Goal: Task Accomplishment & Management: Manage account settings

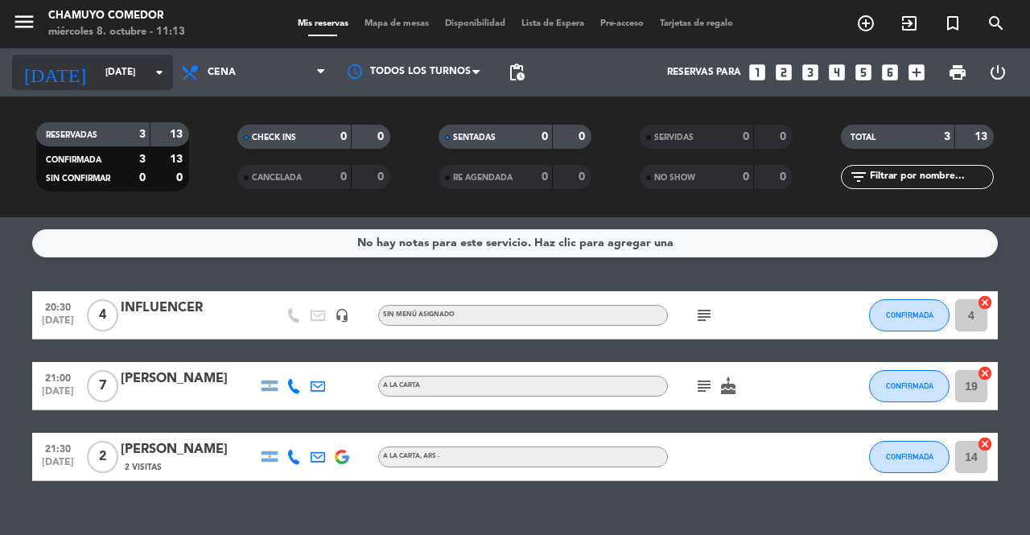
click at [146, 78] on input "[DATE]" at bounding box center [161, 72] width 128 height 27
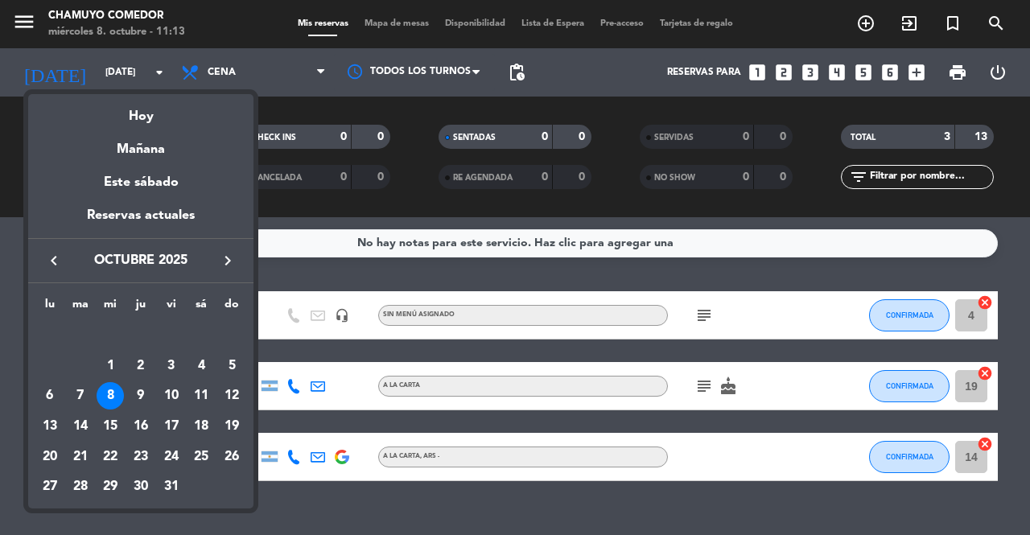
click at [216, 64] on div at bounding box center [515, 267] width 1030 height 535
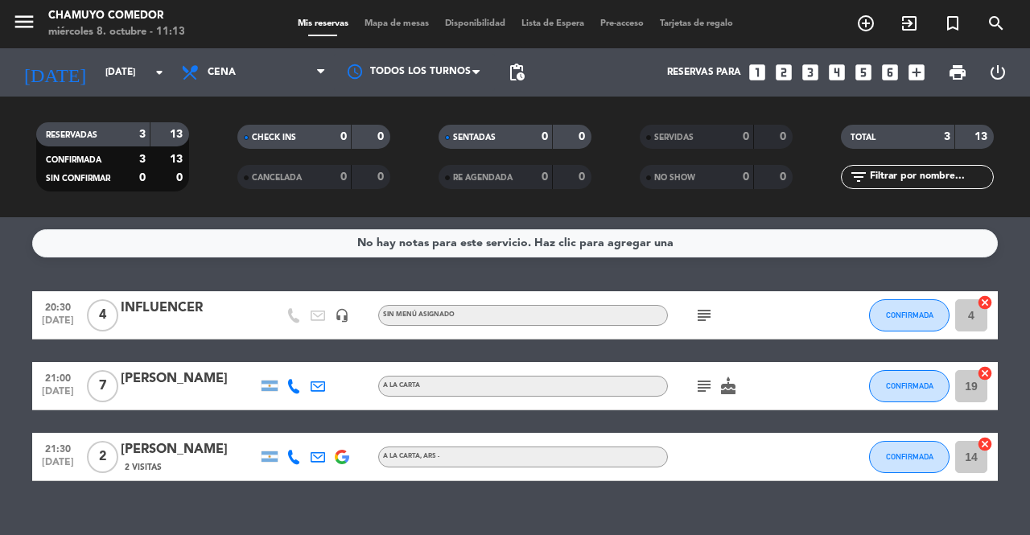
click at [216, 64] on span "Cena" at bounding box center [253, 72] width 161 height 35
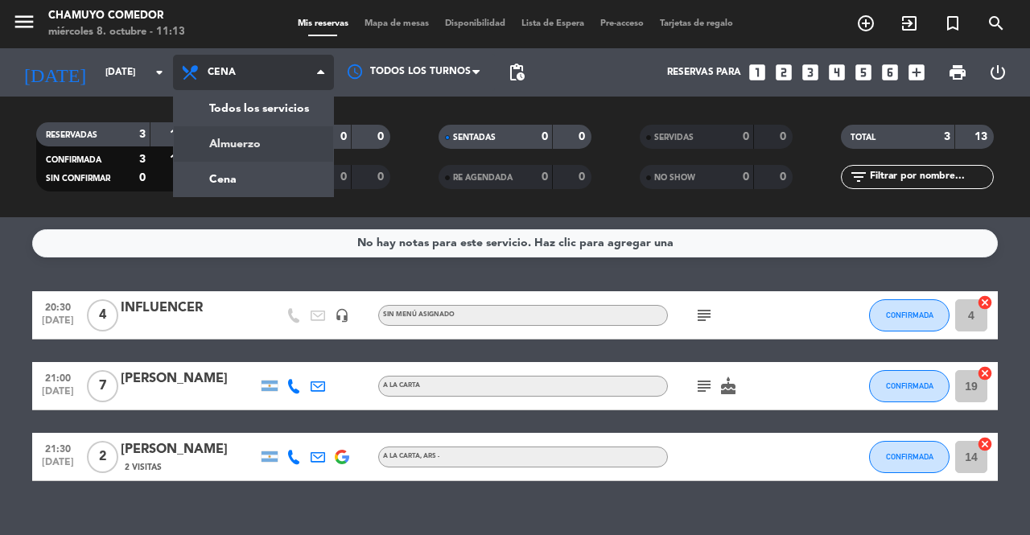
click at [220, 141] on div "menu Chamuyo Comedor [DATE] 8. octubre - 11:13 Mis reservas Mapa de mesas Dispo…" at bounding box center [515, 108] width 1030 height 217
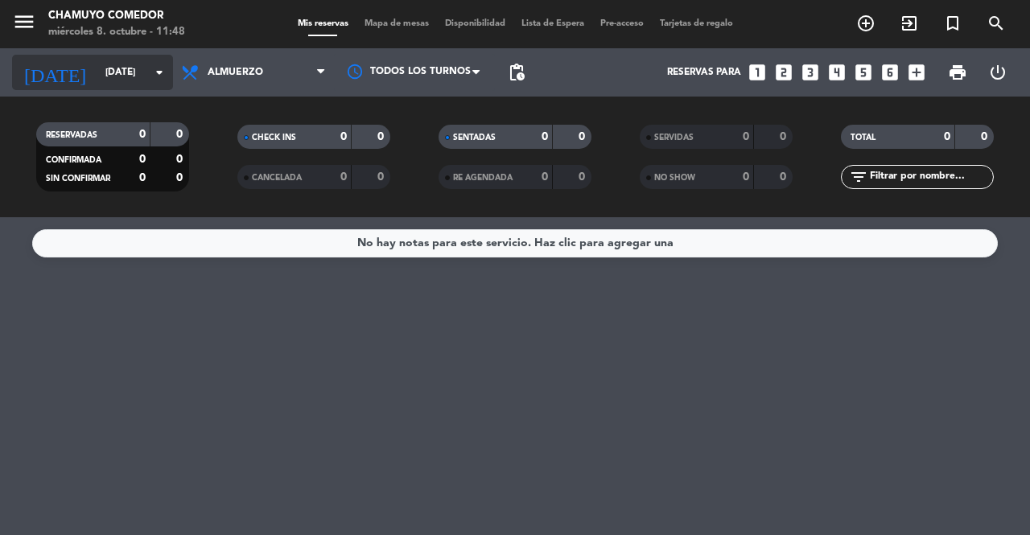
click at [121, 68] on input "[DATE]" at bounding box center [161, 72] width 128 height 27
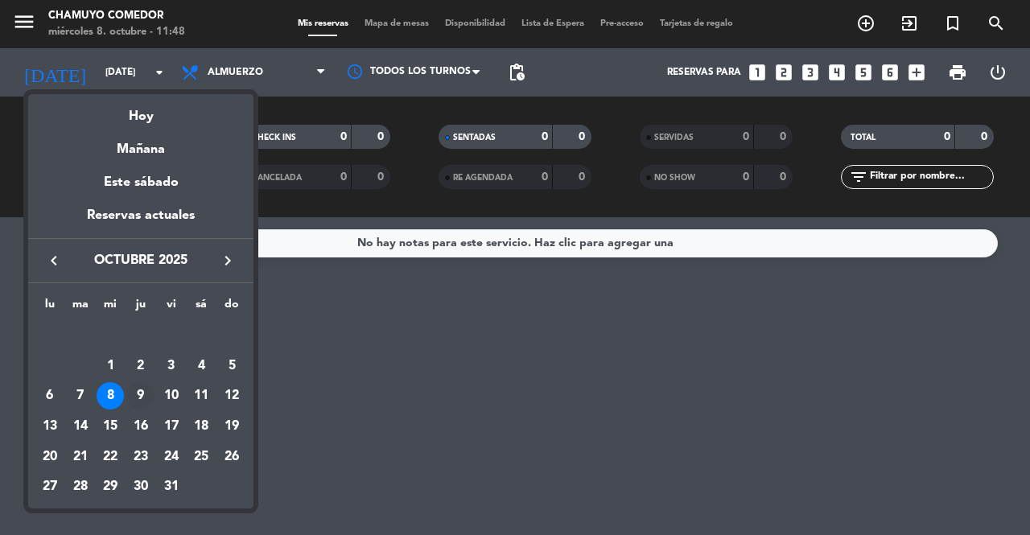
click at [145, 393] on div "9" at bounding box center [140, 395] width 27 height 27
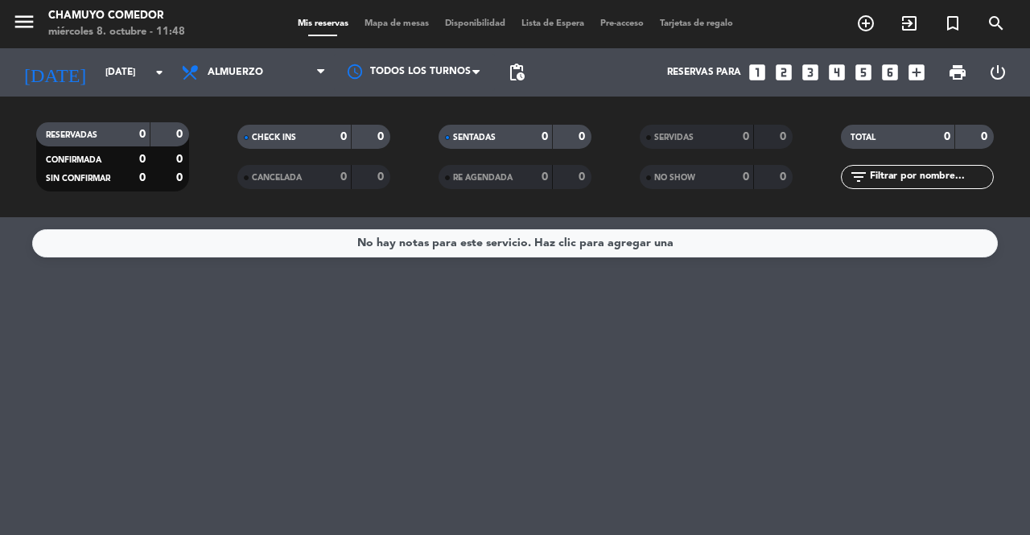
type input "[DEMOGRAPHIC_DATA][DATE]"
click at [280, 69] on span "Almuerzo" at bounding box center [253, 72] width 161 height 35
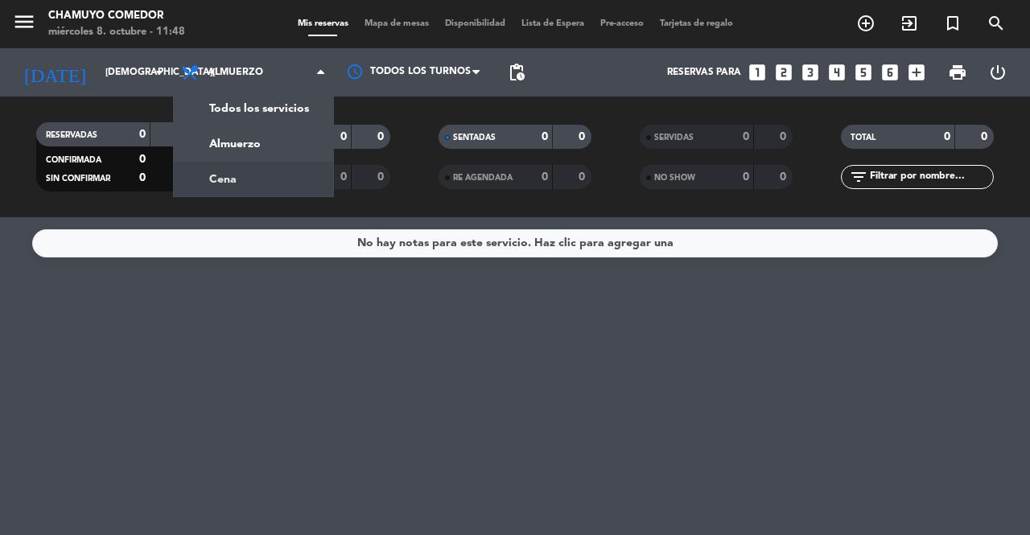
click at [270, 183] on div "menu Chamuyo Comedor [DATE] 8. octubre - 11:48 Mis reservas Mapa de mesas Dispo…" at bounding box center [515, 108] width 1030 height 217
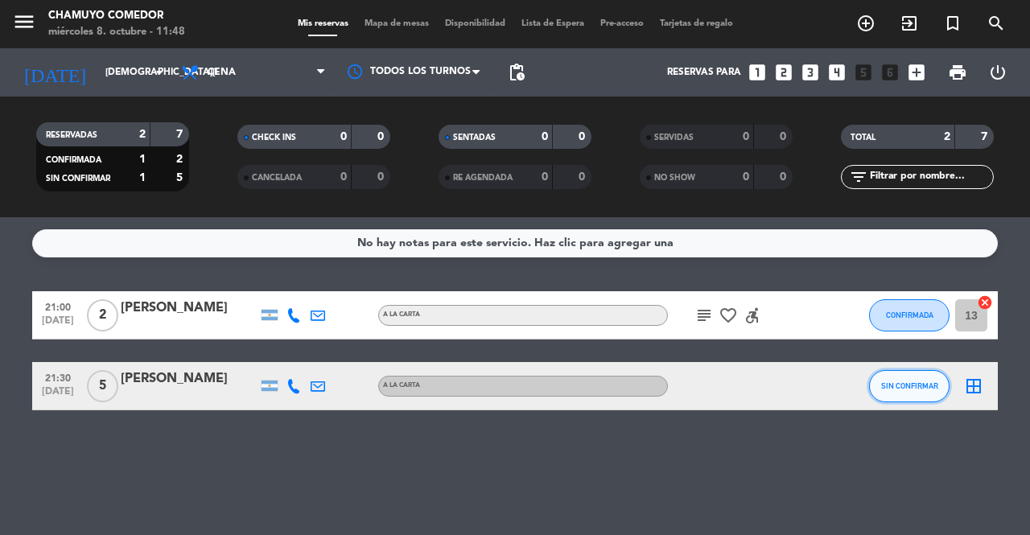
click at [911, 376] on button "SIN CONFIRMAR" at bounding box center [909, 386] width 80 height 32
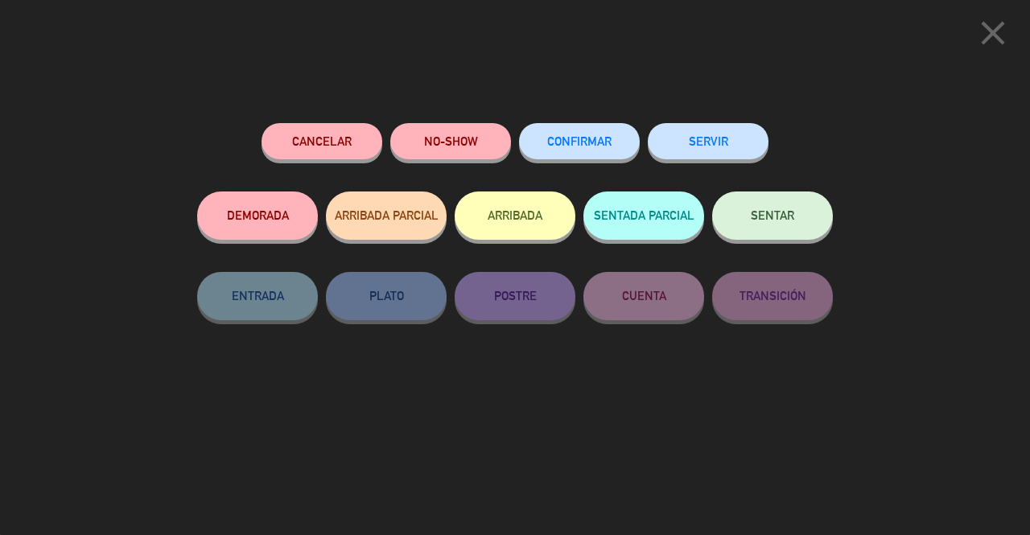
click at [541, 152] on button "CONFIRMAR" at bounding box center [579, 141] width 121 height 36
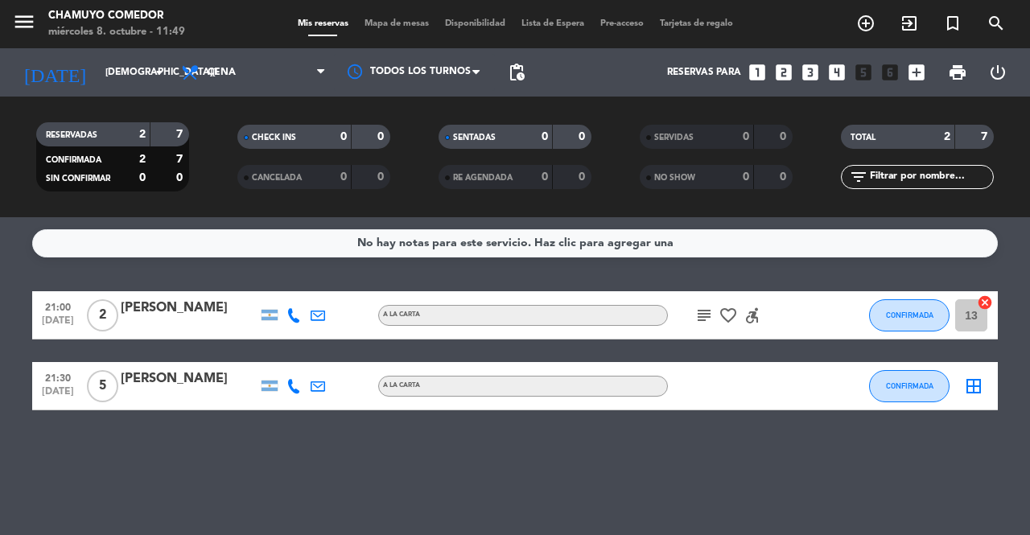
click at [970, 384] on icon "border_all" at bounding box center [973, 386] width 19 height 19
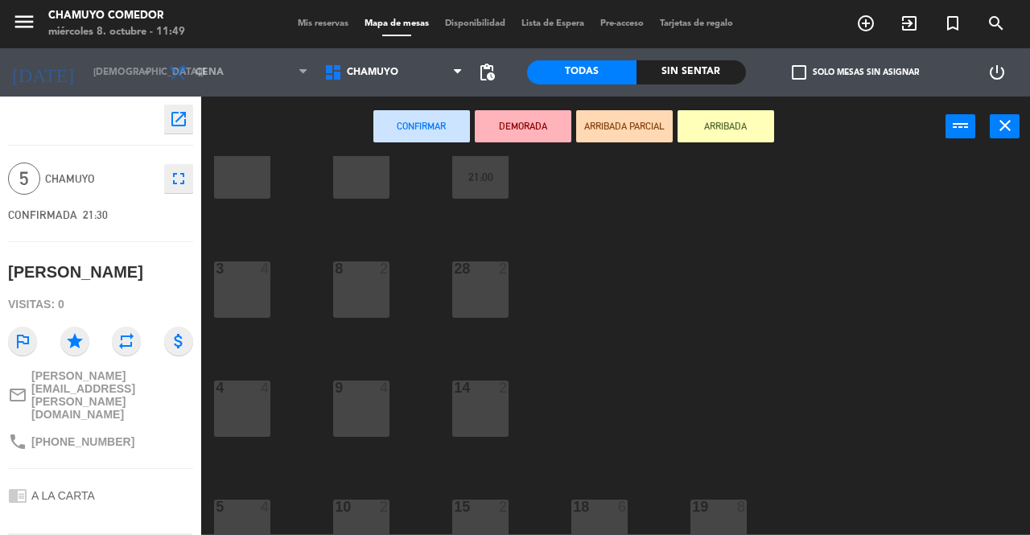
scroll to position [302, 0]
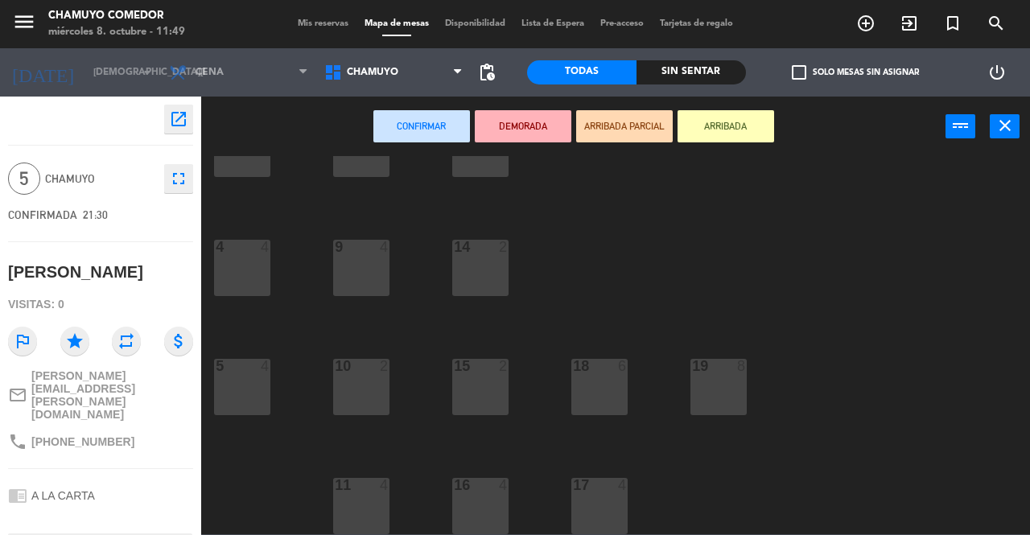
click at [609, 396] on div "18 6" at bounding box center [599, 387] width 56 height 56
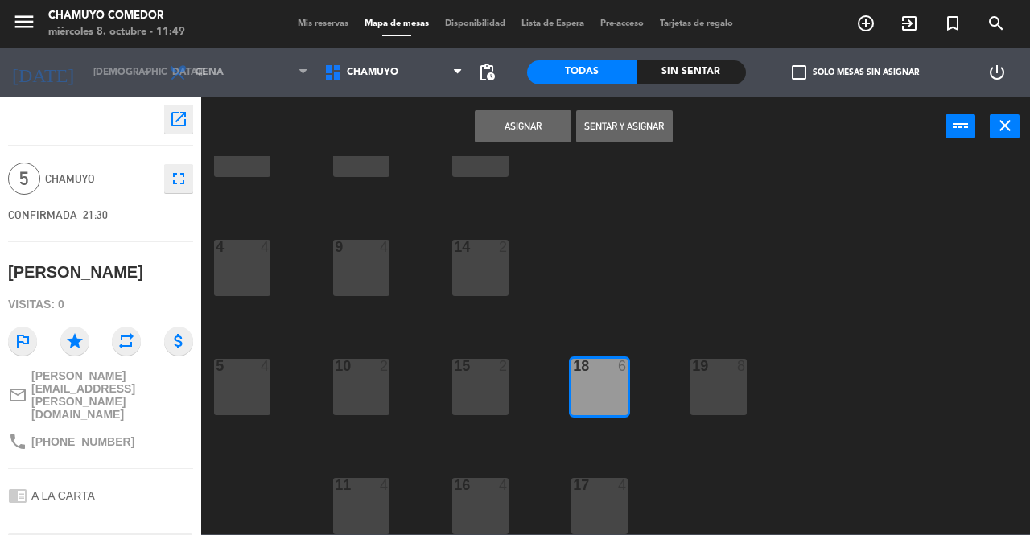
click at [515, 128] on button "Asignar" at bounding box center [523, 126] width 97 height 32
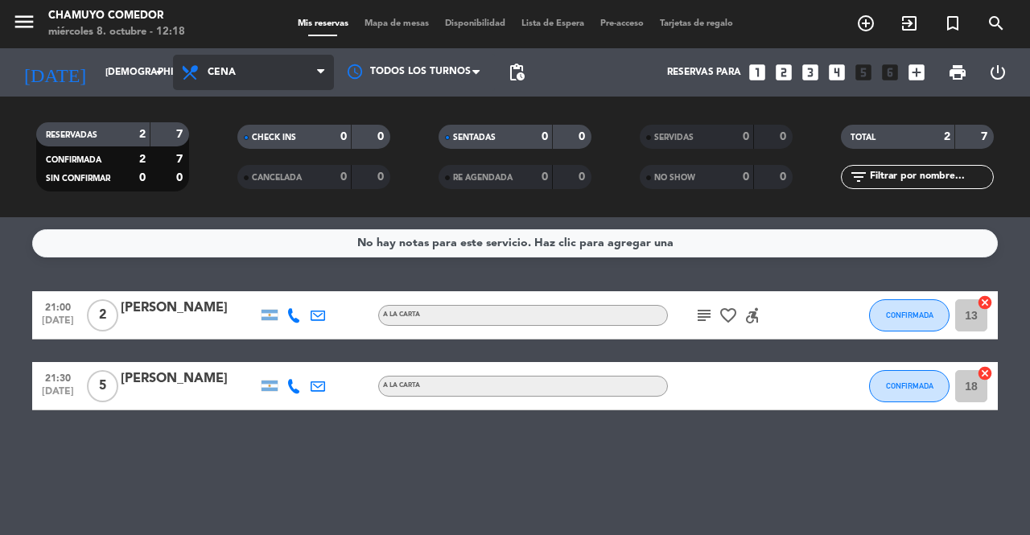
click at [232, 64] on span "Cena" at bounding box center [253, 72] width 161 height 35
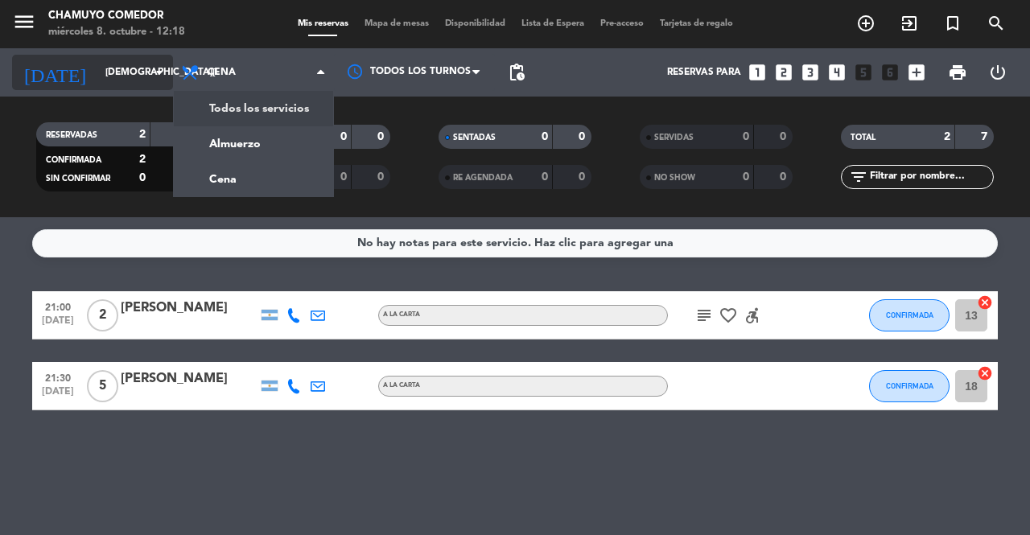
click at [130, 68] on input "[DEMOGRAPHIC_DATA][DATE]" at bounding box center [161, 72] width 128 height 27
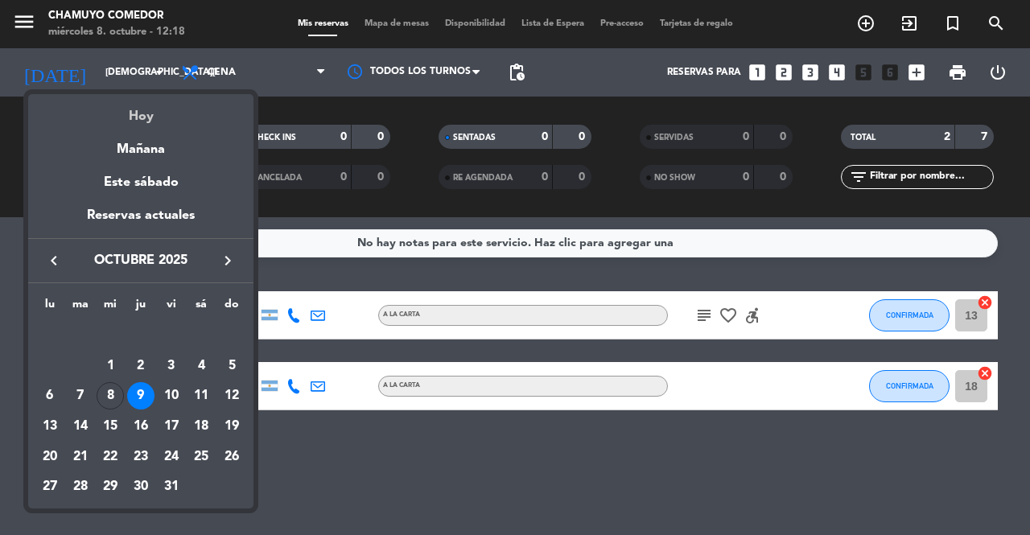
click at [167, 115] on div "Hoy" at bounding box center [140, 110] width 225 height 33
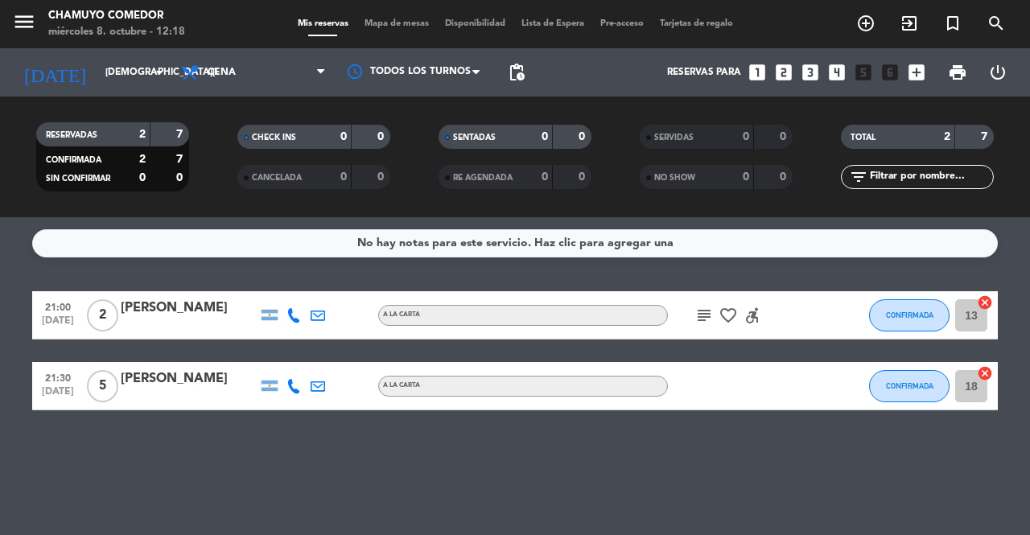
type input "[DATE]"
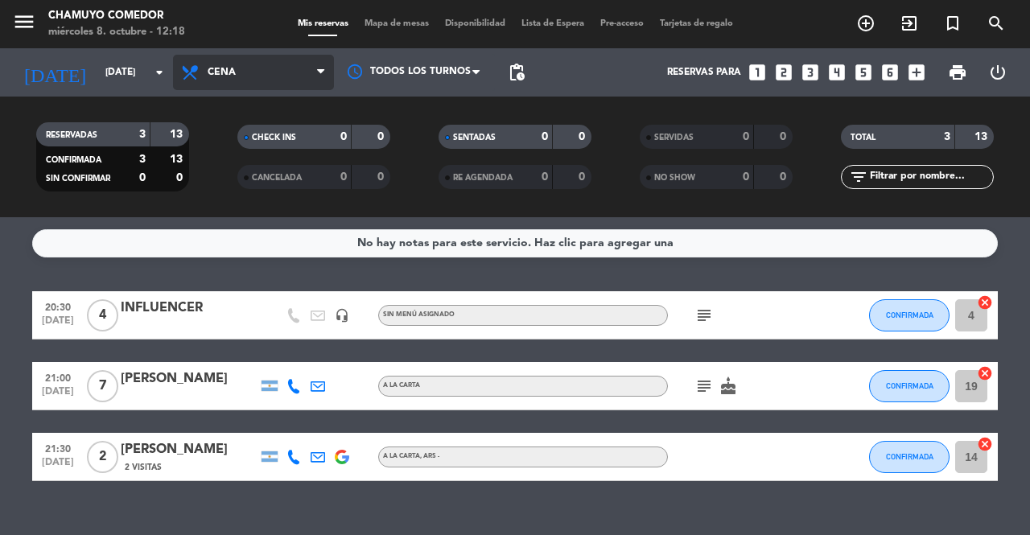
click at [261, 77] on span "Cena" at bounding box center [253, 72] width 161 height 35
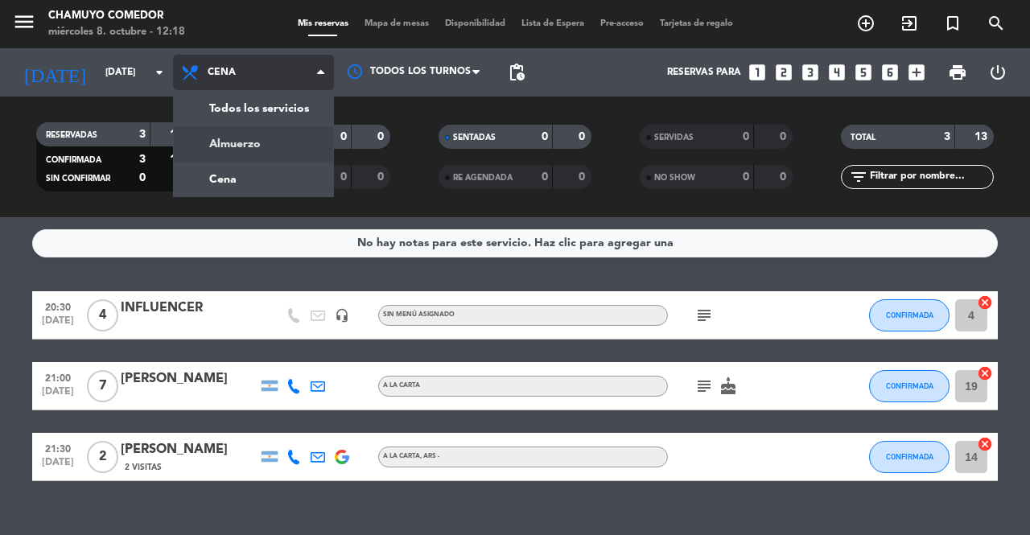
click at [245, 133] on div "menu Chamuyo Comedor [DATE] 8. octubre - 12:18 Mis reservas Mapa de mesas Dispo…" at bounding box center [515, 108] width 1030 height 217
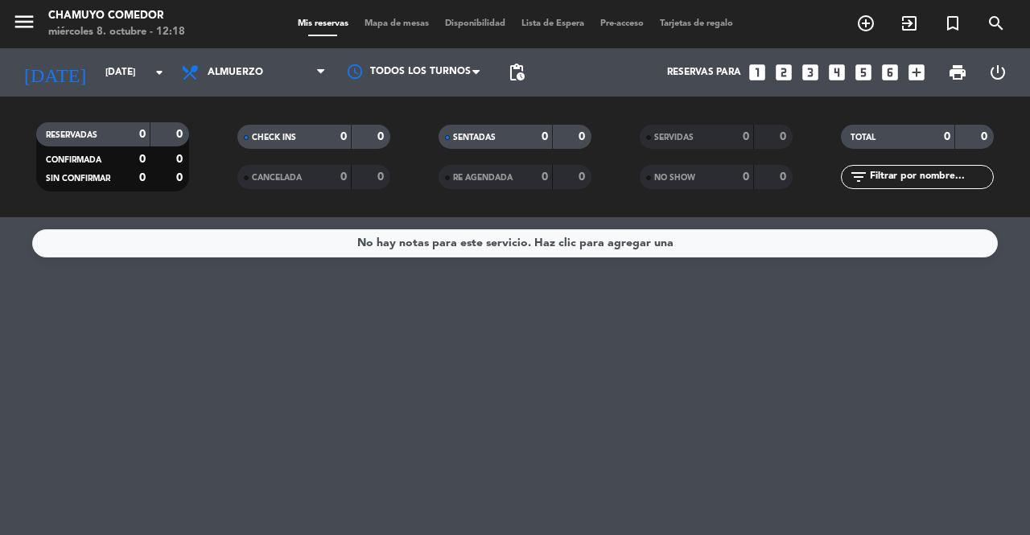
click at [243, 83] on span "Almuerzo" at bounding box center [253, 72] width 161 height 35
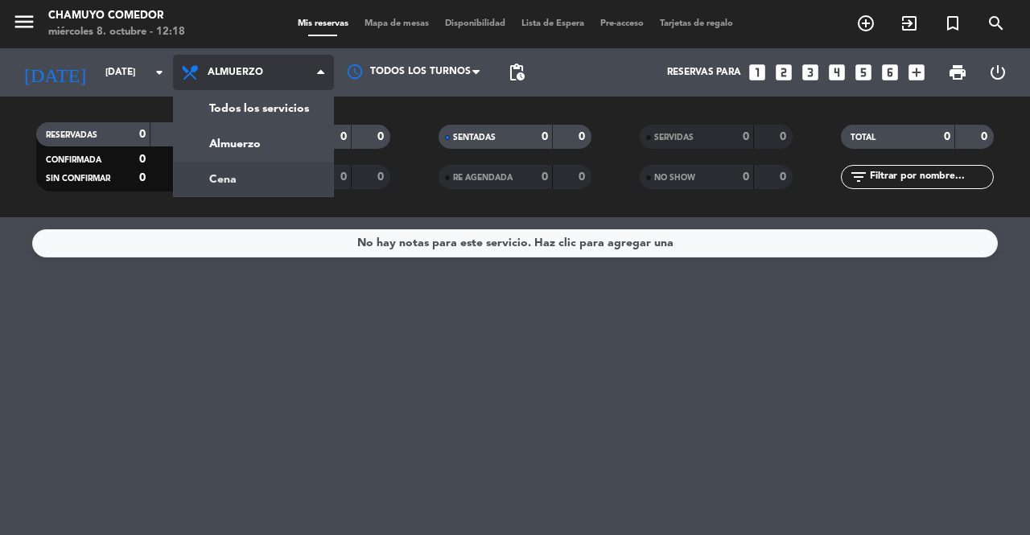
click at [243, 176] on div "menu Chamuyo Comedor [DATE] 8. octubre - 12:18 Mis reservas Mapa de mesas Dispo…" at bounding box center [515, 108] width 1030 height 217
